Goal: Information Seeking & Learning: Get advice/opinions

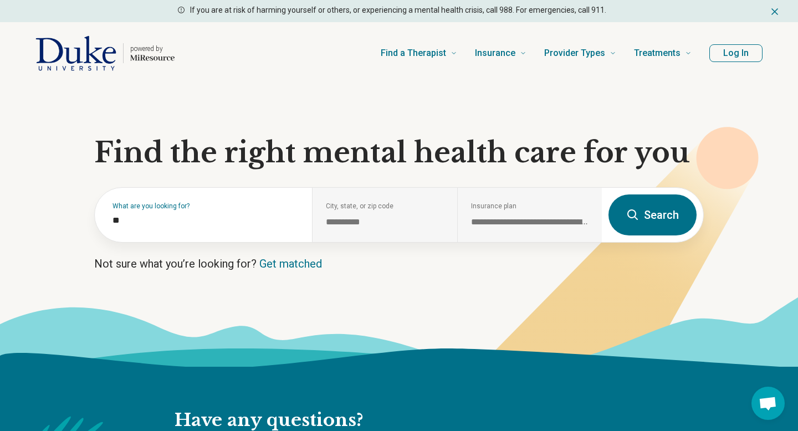
scroll to position [97, 0]
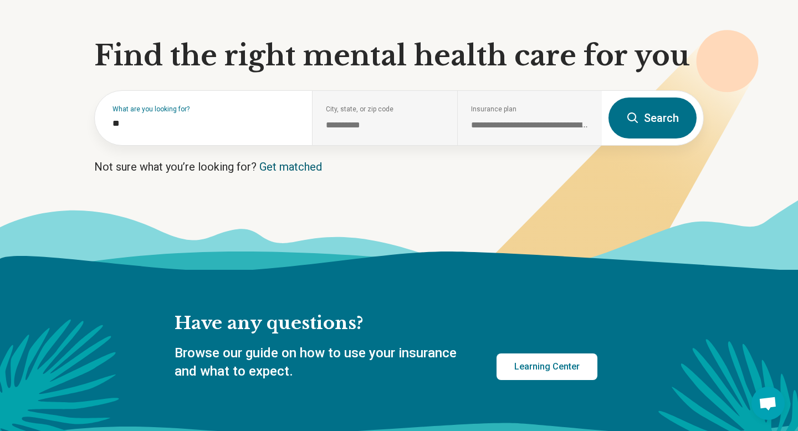
click at [306, 169] on link "Get matched" at bounding box center [290, 166] width 63 height 13
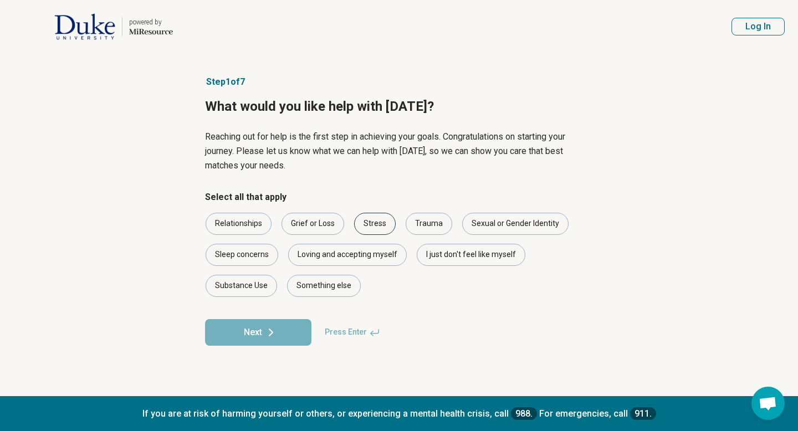
click at [369, 222] on div "Stress" at bounding box center [375, 224] width 42 height 22
click at [483, 227] on div "Sexual or Gender Identity" at bounding box center [515, 224] width 106 height 22
click at [344, 260] on div "Loving and accepting myself" at bounding box center [347, 255] width 119 height 22
click at [255, 226] on div "Relationships" at bounding box center [239, 224] width 66 height 22
click at [271, 336] on icon at bounding box center [270, 332] width 13 height 13
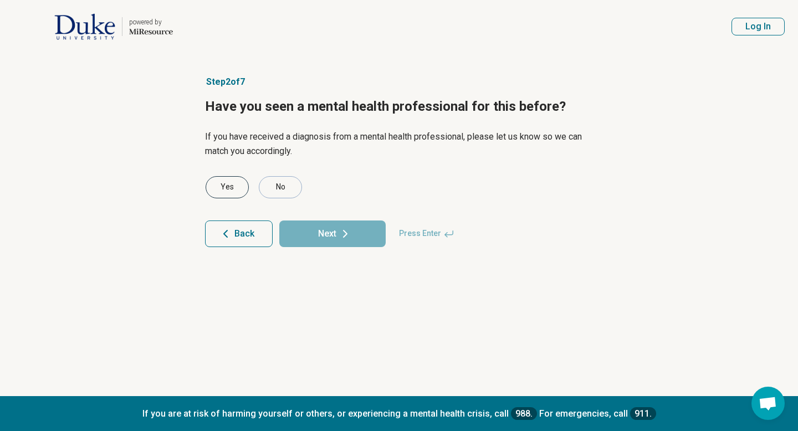
click at [234, 191] on div "Yes" at bounding box center [227, 187] width 43 height 22
click at [298, 234] on button "Next" at bounding box center [332, 234] width 106 height 27
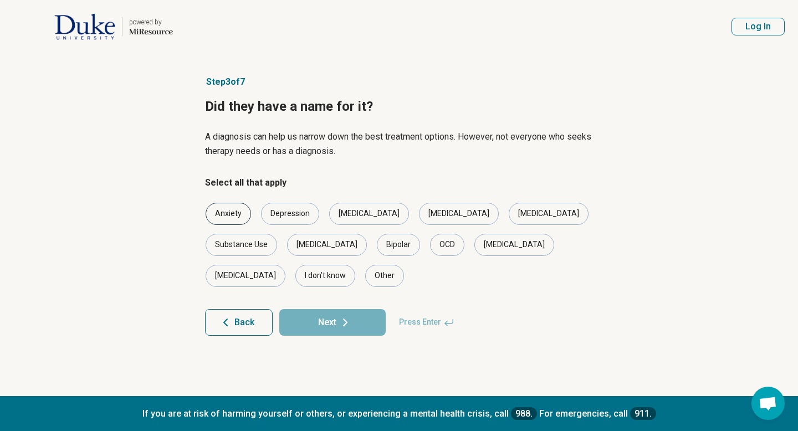
click at [232, 220] on div "Anxiety" at bounding box center [228, 214] width 45 height 22
click at [279, 224] on div "Depression" at bounding box center [290, 214] width 58 height 22
click at [475, 237] on div "[MEDICAL_DATA]" at bounding box center [515, 245] width 80 height 22
click at [351, 316] on icon at bounding box center [345, 322] width 13 height 13
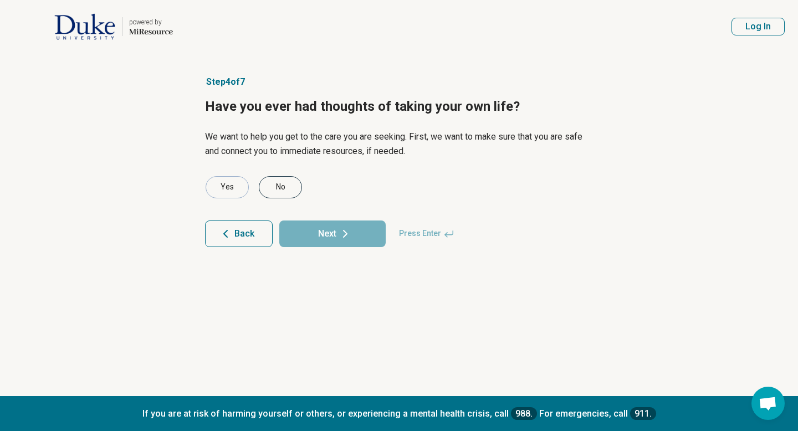
click at [286, 190] on div "No" at bounding box center [280, 187] width 43 height 22
click at [331, 238] on button "Next" at bounding box center [332, 234] width 106 height 27
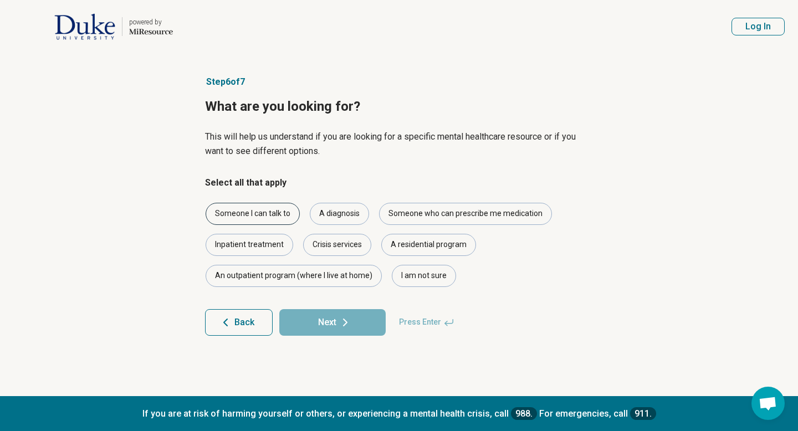
click at [278, 208] on div "Someone I can talk to" at bounding box center [253, 214] width 94 height 22
click at [313, 318] on button "Next" at bounding box center [332, 322] width 106 height 27
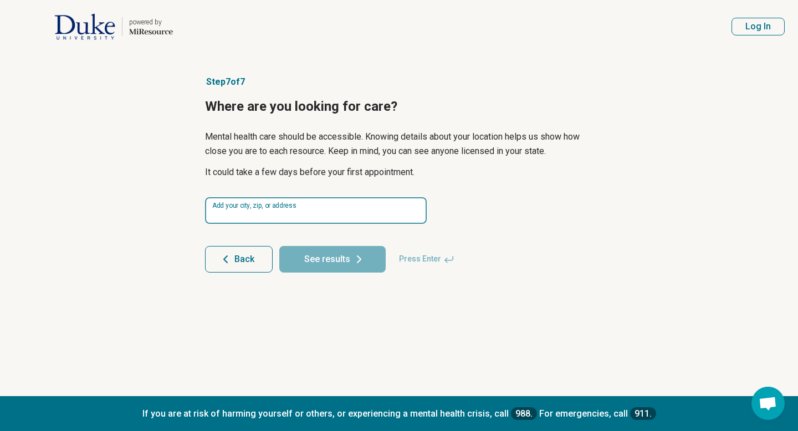
click at [293, 202] on input at bounding box center [316, 210] width 222 height 27
type input "*****"
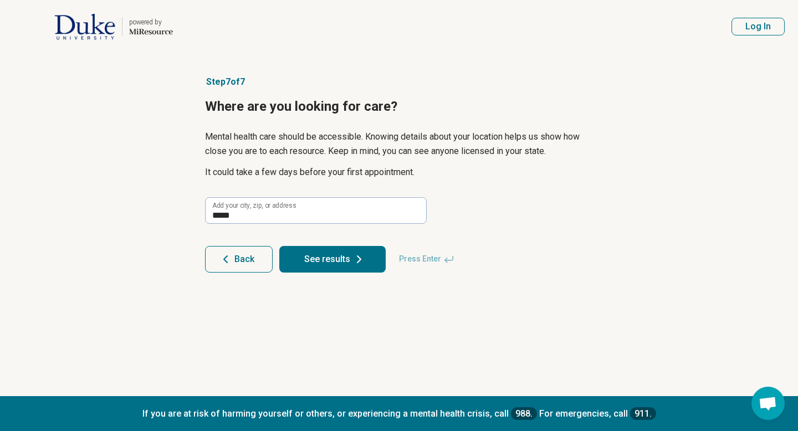
click at [326, 254] on button "See results" at bounding box center [332, 259] width 106 height 27
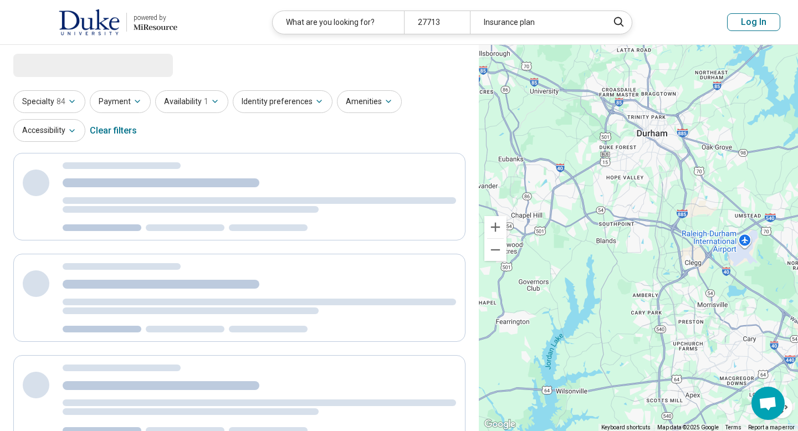
select select "***"
